Goal: Task Accomplishment & Management: Manage account settings

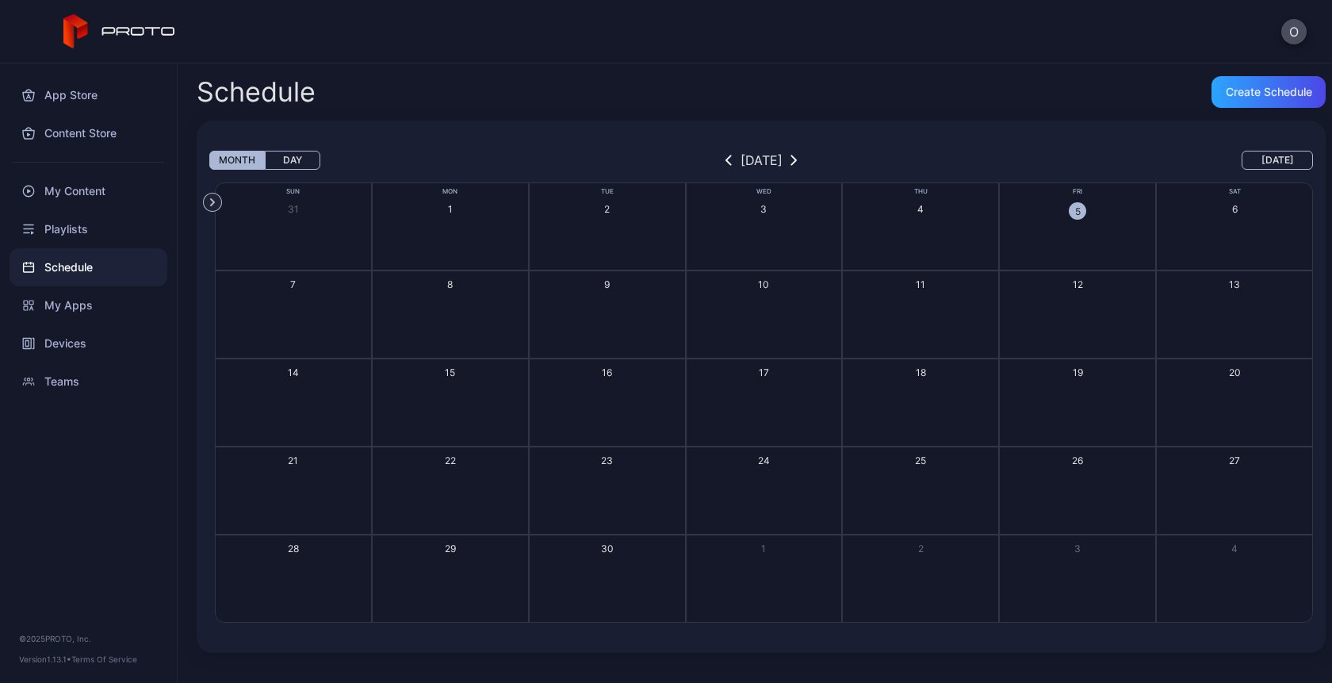
click at [143, 27] on icon at bounding box center [119, 31] width 113 height 35
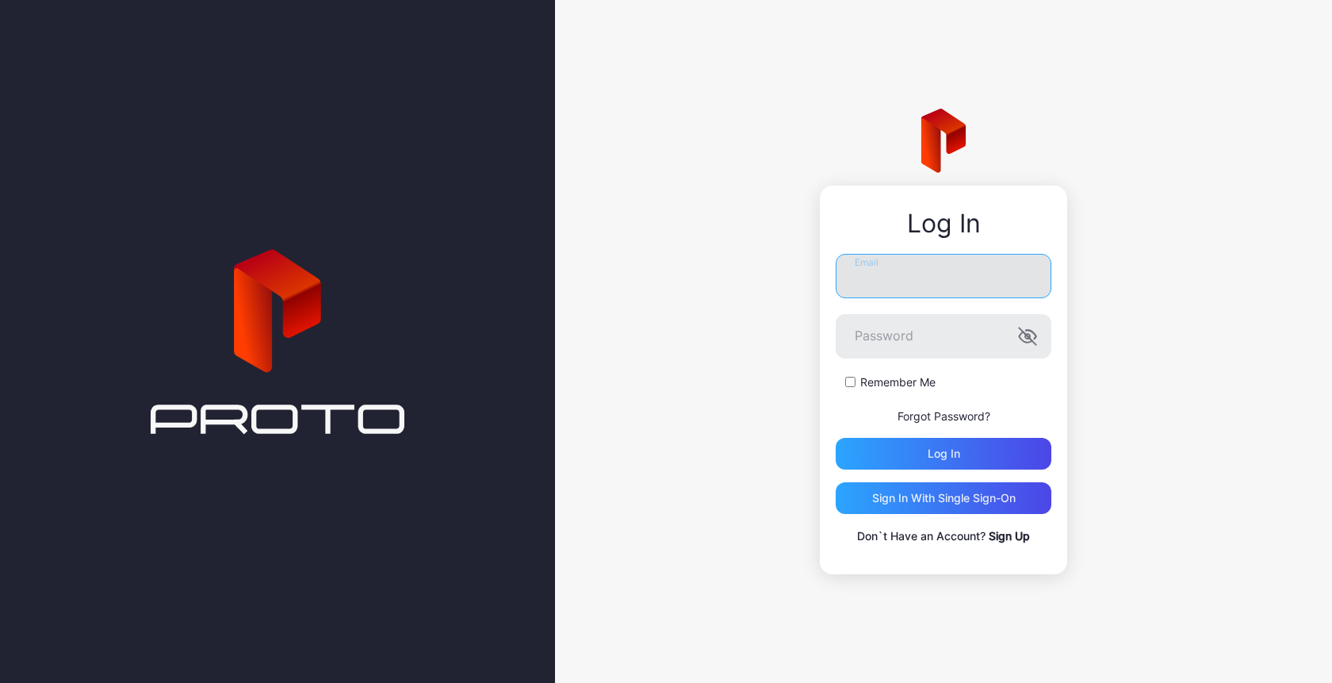
type input "**********"
